Goal: Transaction & Acquisition: Purchase product/service

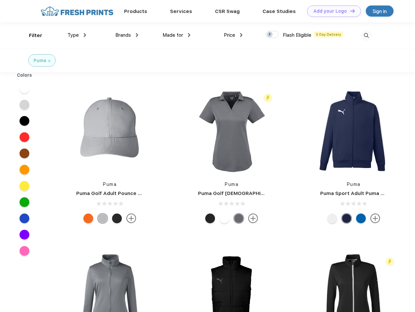
click at [331, 11] on link "Add your Logo Design Tool" at bounding box center [334, 11] width 54 height 11
click at [0, 0] on div "Design Tool" at bounding box center [0, 0] width 0 height 0
click at [349, 11] on link "Add your Logo Design Tool" at bounding box center [334, 11] width 54 height 11
click at [31, 35] on div "Filter" at bounding box center [35, 35] width 13 height 7
click at [77, 35] on span "Type" at bounding box center [72, 35] width 11 height 6
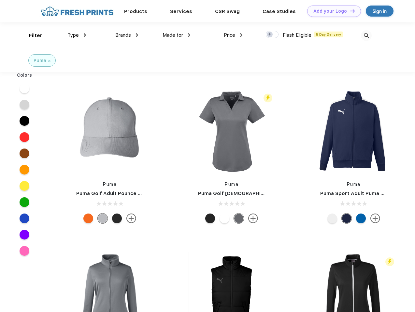
click at [127, 35] on span "Brands" at bounding box center [123, 35] width 16 height 6
click at [176, 35] on span "Made for" at bounding box center [172, 35] width 20 height 6
click at [233, 35] on span "Price" at bounding box center [229, 35] width 11 height 6
click at [272, 35] on div at bounding box center [271, 34] width 13 height 7
click at [270, 35] on input "checkbox" at bounding box center [267, 33] width 4 height 4
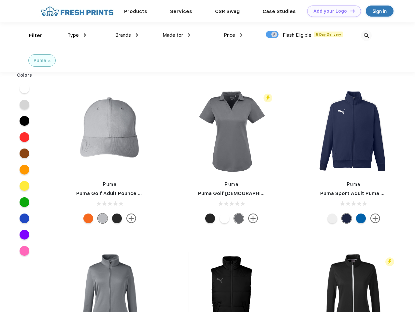
click at [366, 35] on img at bounding box center [366, 35] width 11 height 11
